Goal: Transaction & Acquisition: Purchase product/service

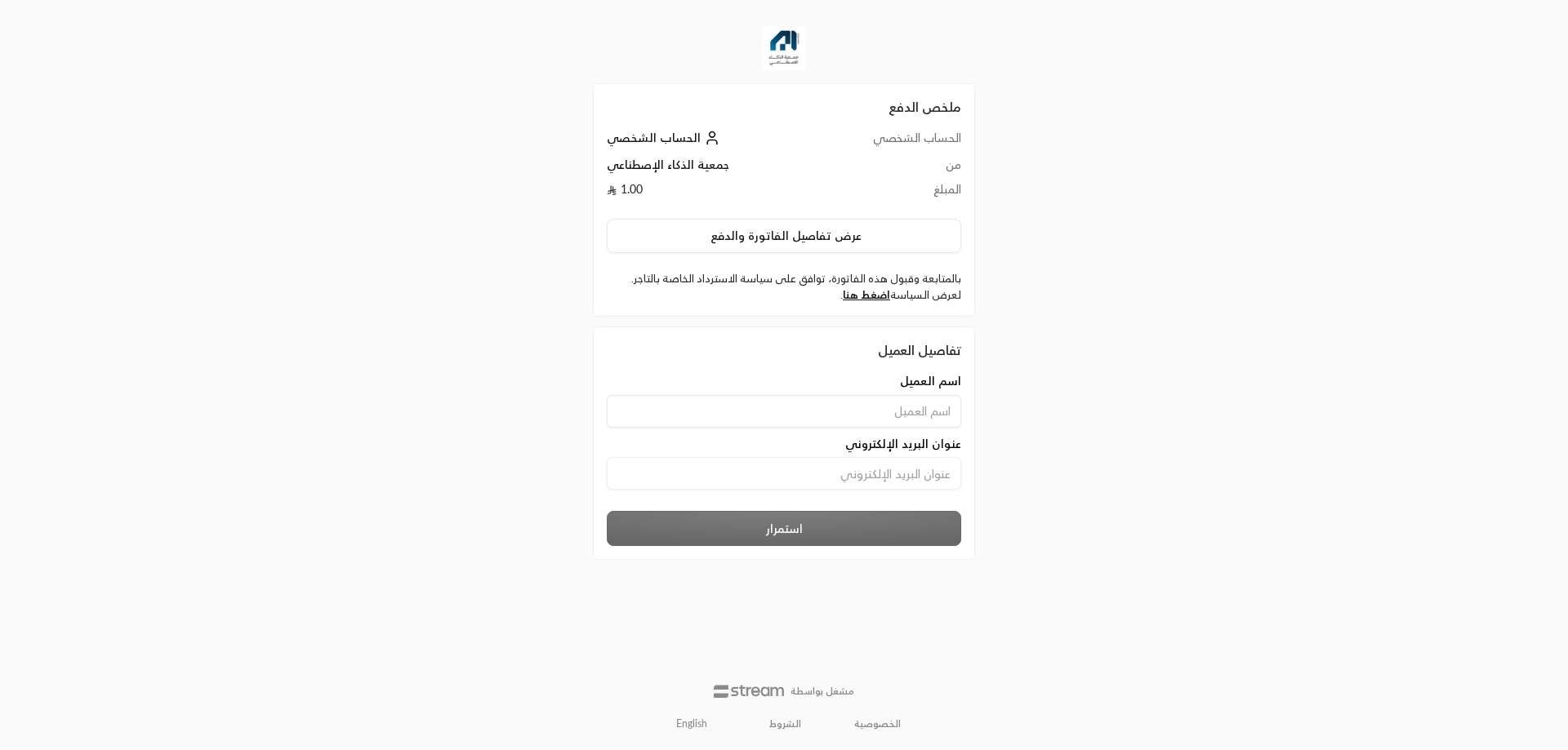
click at [832, 412] on input at bounding box center [783, 411] width 354 height 33
type input "ahmedelmallah"
click at [808, 464] on input at bounding box center [783, 473] width 354 height 33
type input "[EMAIL_ADDRESS][DOMAIN_NAME]"
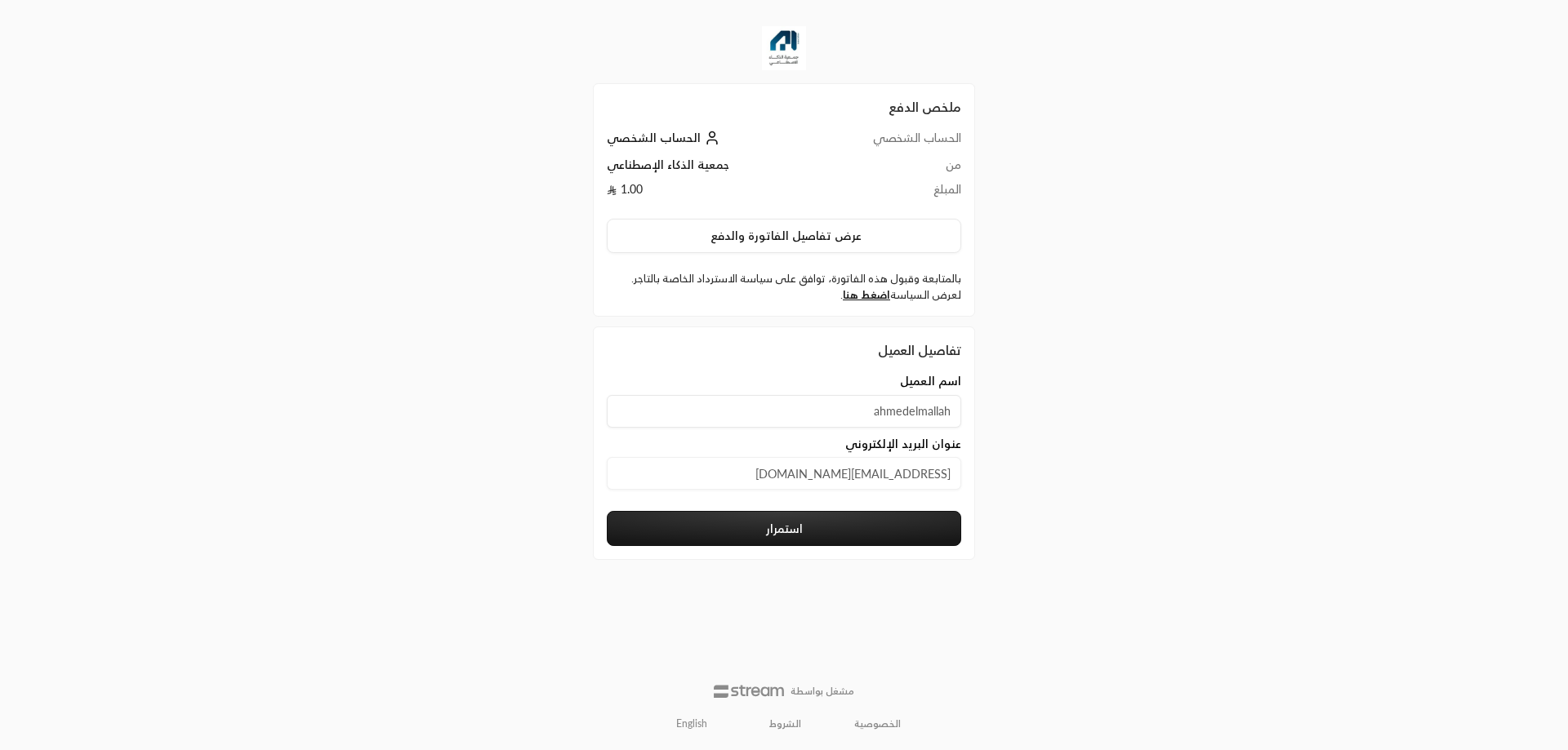
click at [761, 542] on button "استمرار" at bounding box center [783, 529] width 354 height 36
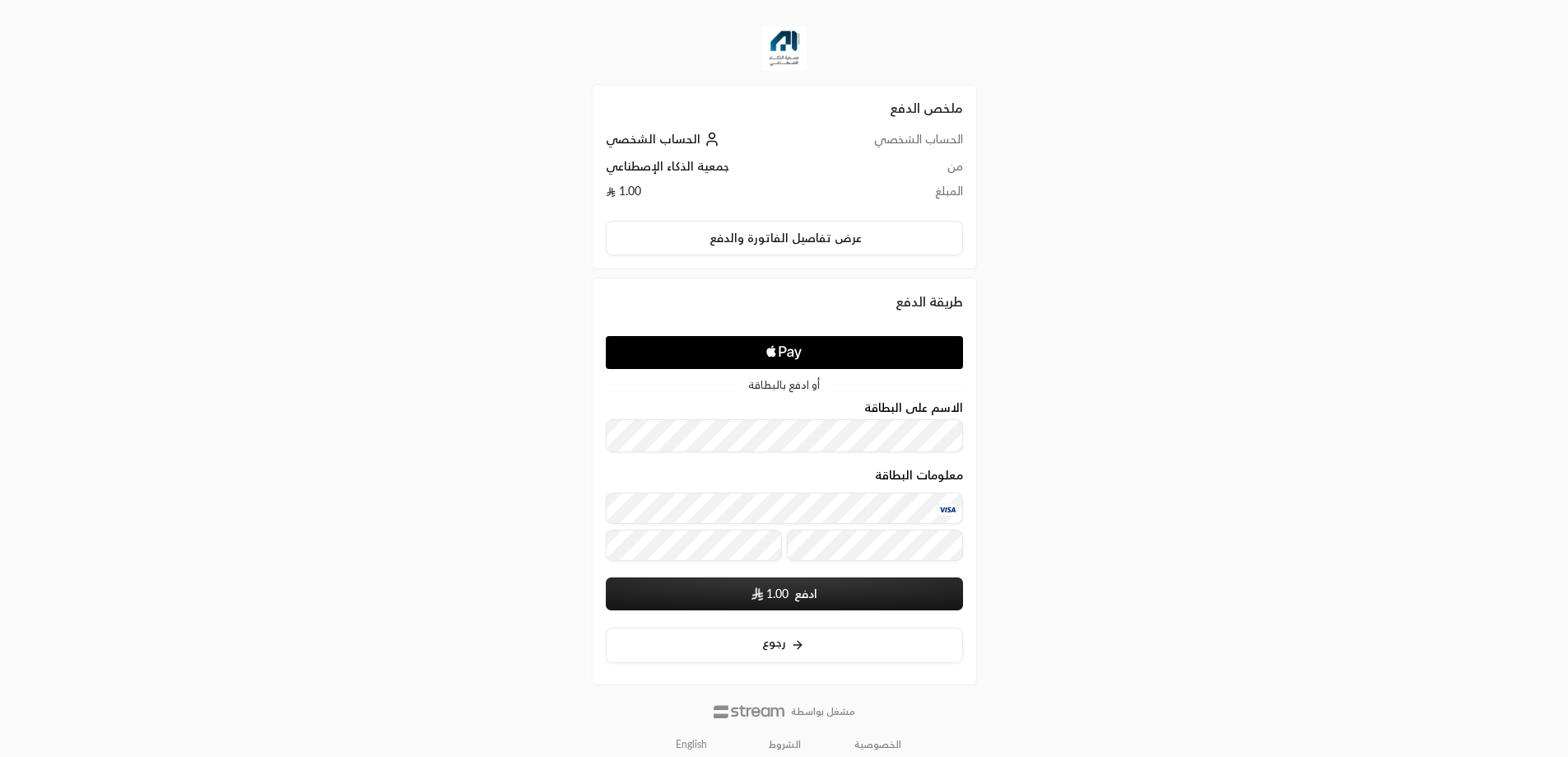
click at [754, 589] on img "submit" at bounding box center [758, 594] width 12 height 13
